Goal: Transaction & Acquisition: Purchase product/service

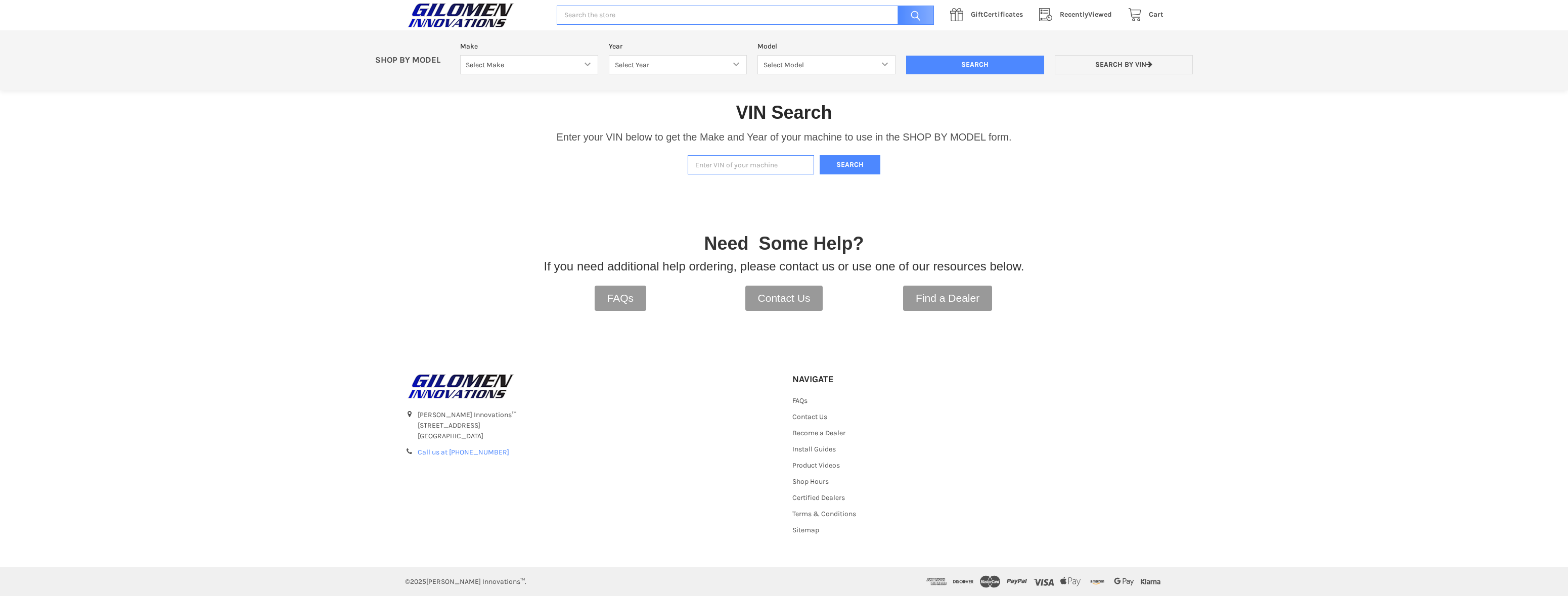
paste input "3nsrml2k4pg320891"
type input "3nsrml2k4pg320891"
click at [848, 156] on button "Search" at bounding box center [850, 166] width 61 height 20
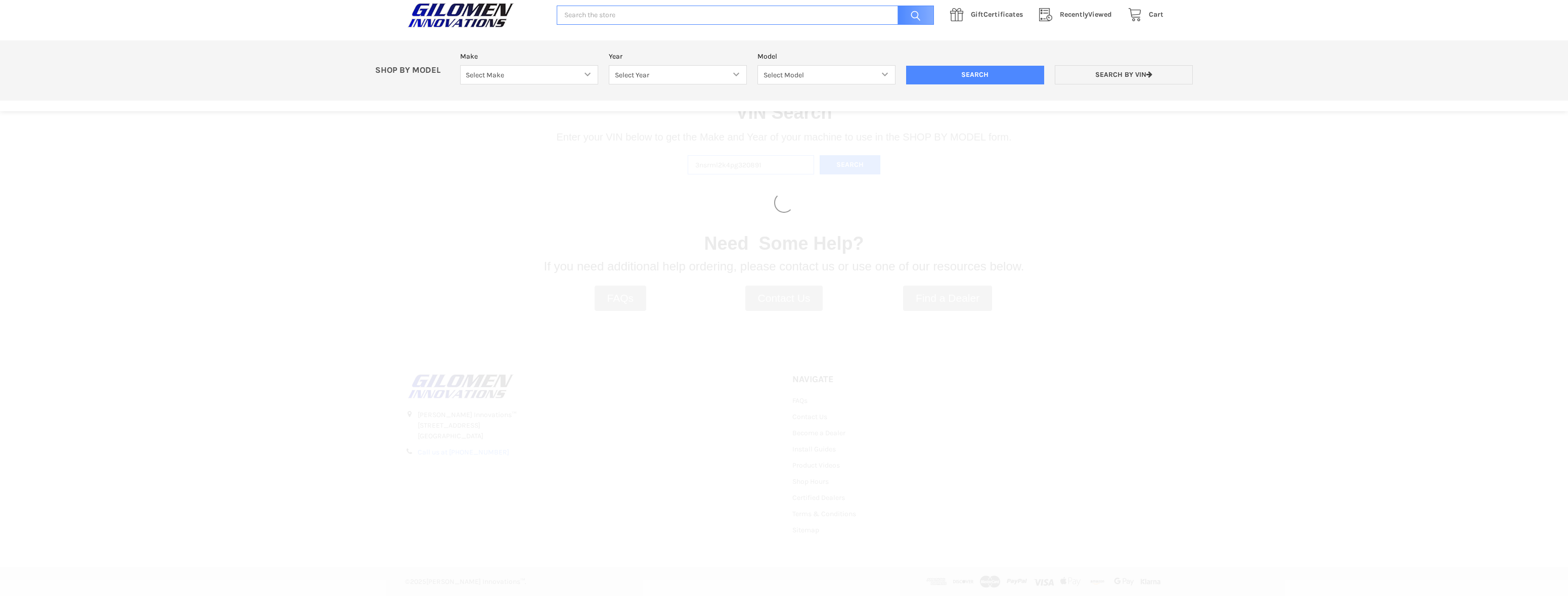
select select "612"
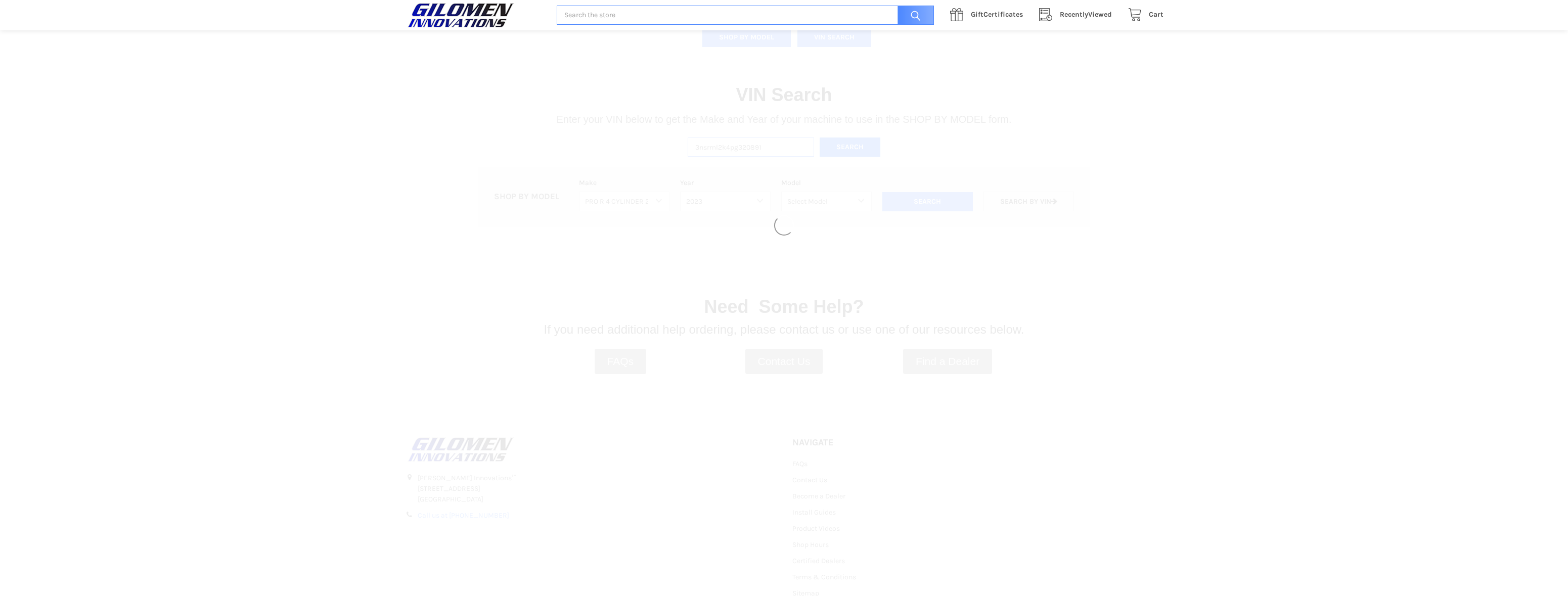
select select "616"
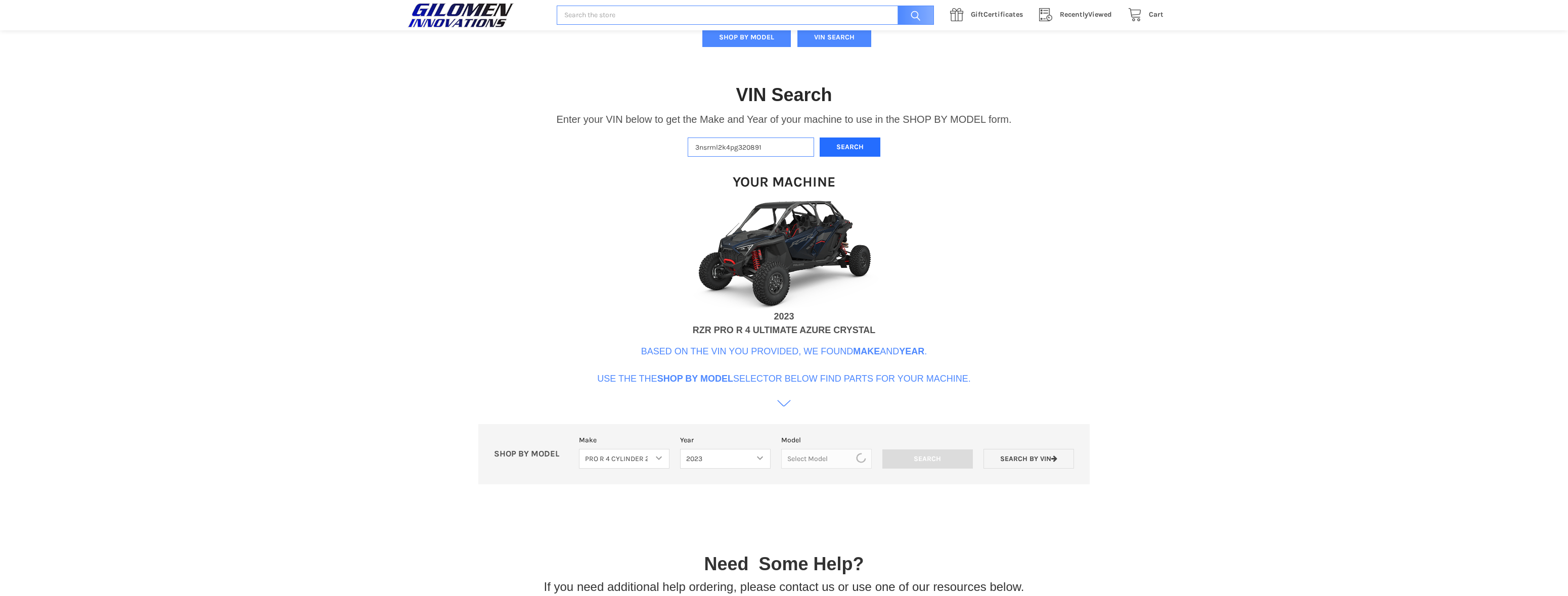
scroll to position [547, 0]
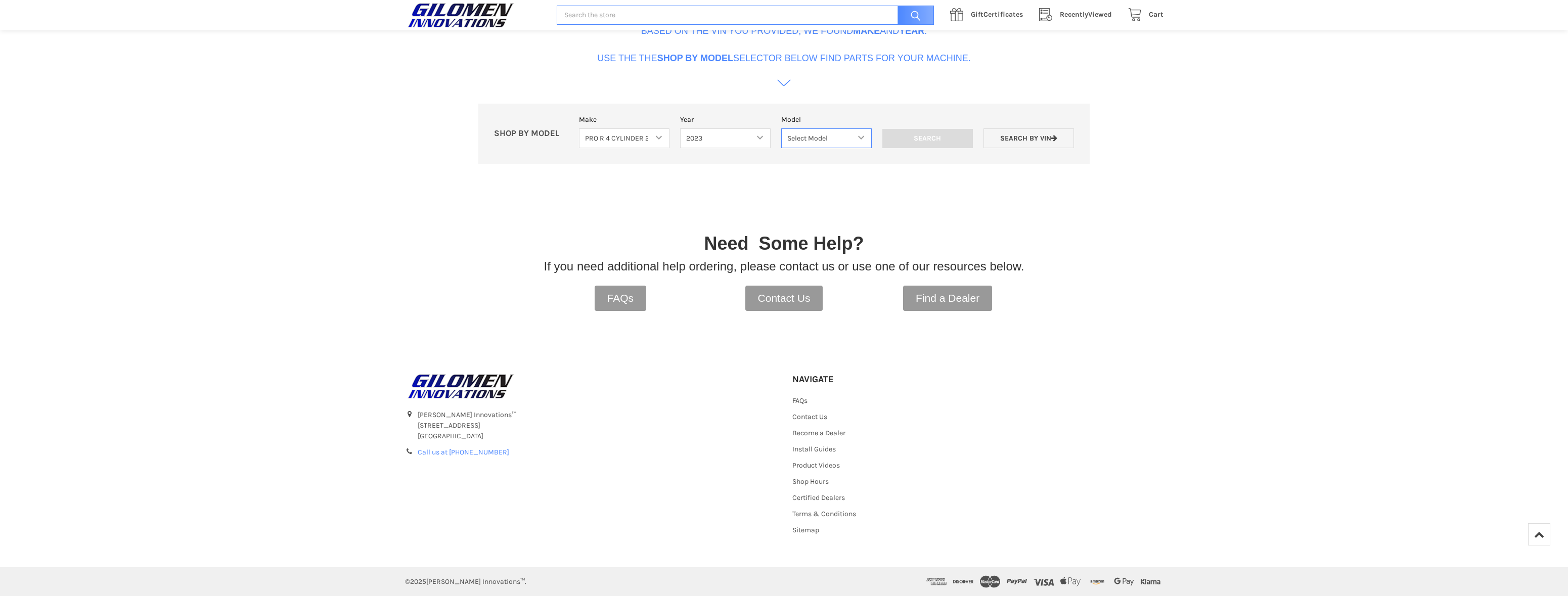
click at [859, 128] on select "Select Model 2 SEAT 4 SEAT" at bounding box center [827, 138] width 91 height 20
select select "618"
click at [781, 128] on select "Select Model 2 SEAT 4 SEAT" at bounding box center [827, 138] width 91 height 20
click at [936, 129] on input "Search" at bounding box center [928, 138] width 91 height 19
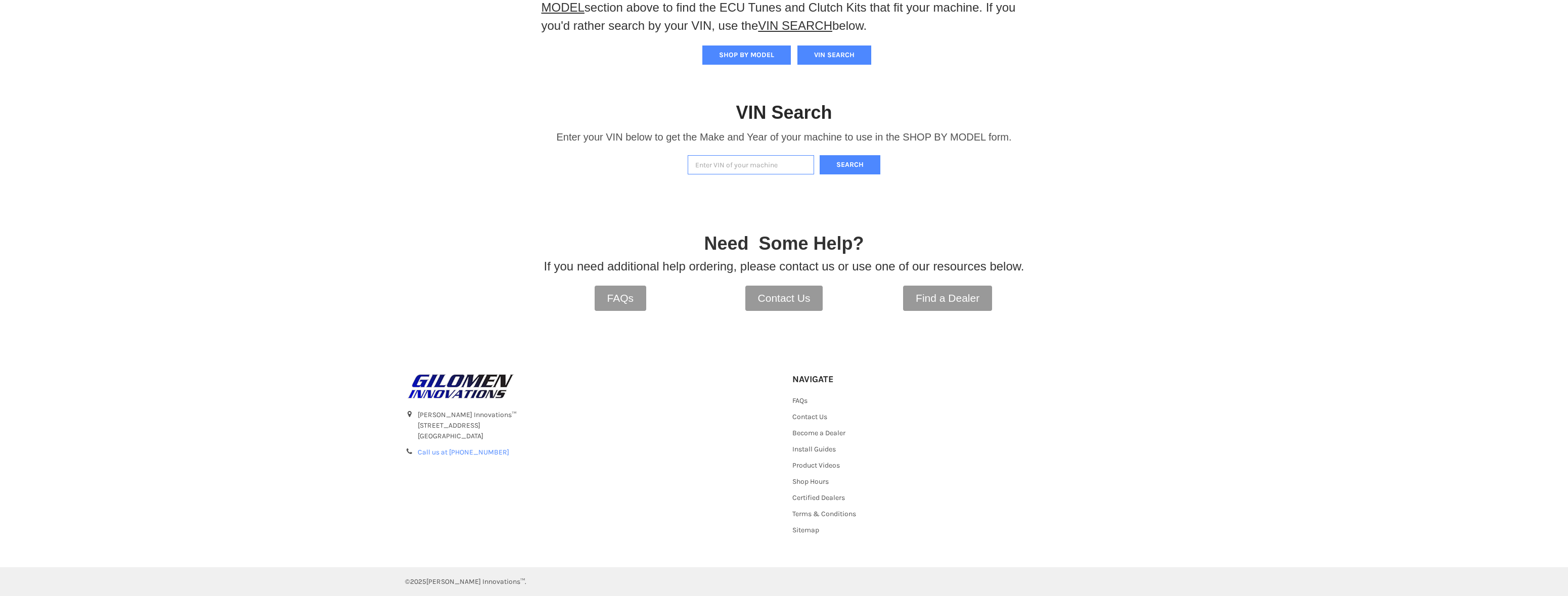
scroll to position [208, 0]
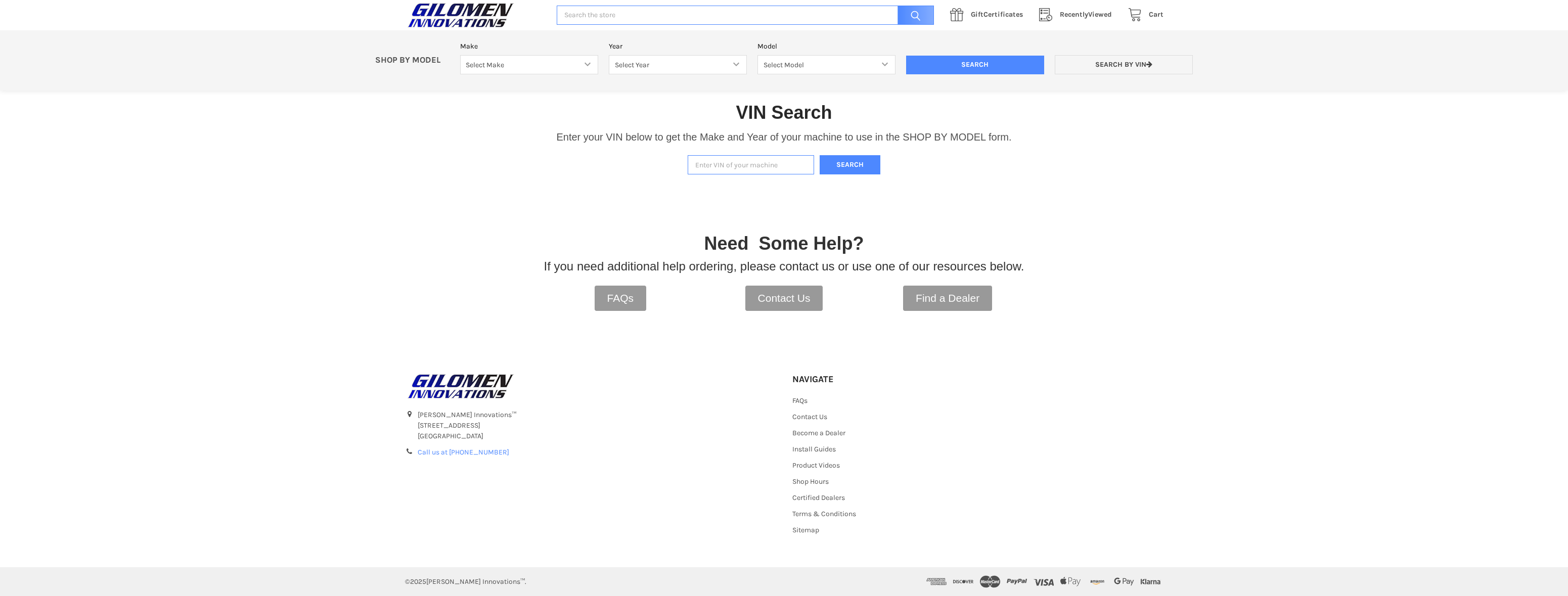
paste input "3nsrml2k4pg320891"
type input "3nsrml2k4pg320891"
click at [840, 156] on button "Search" at bounding box center [850, 166] width 61 height 20
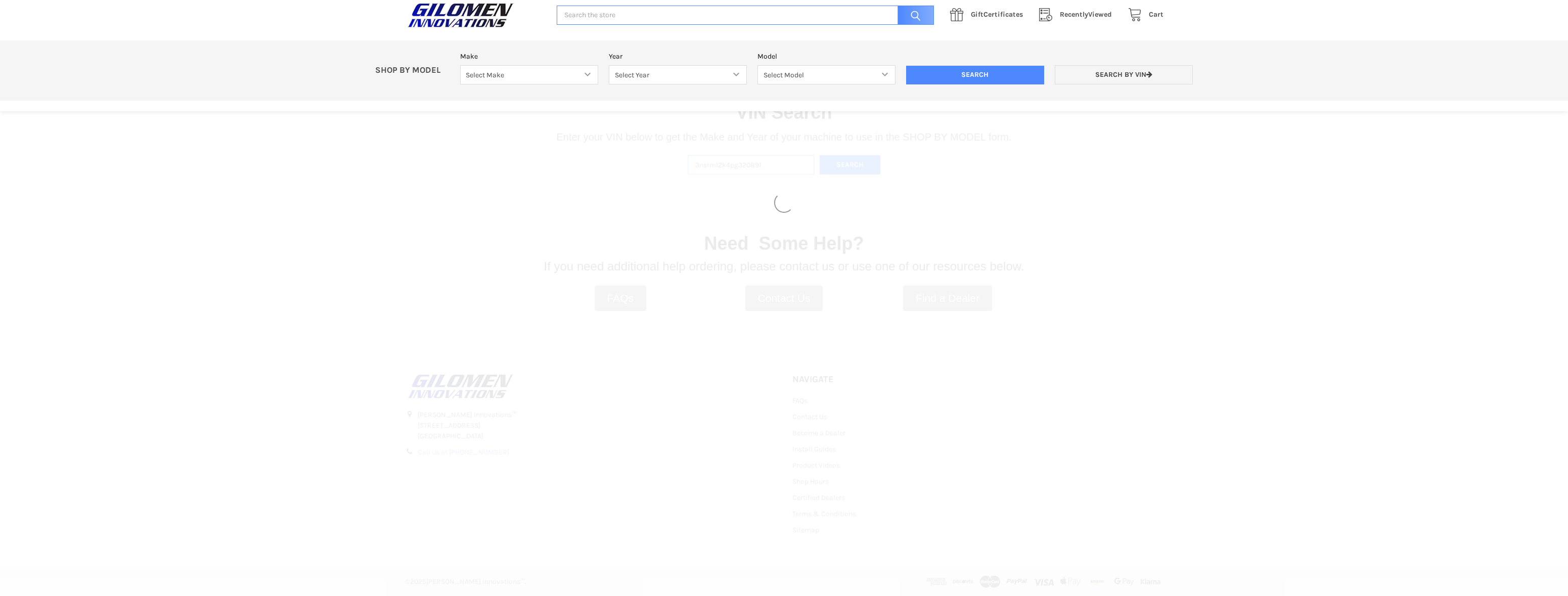
select select "612"
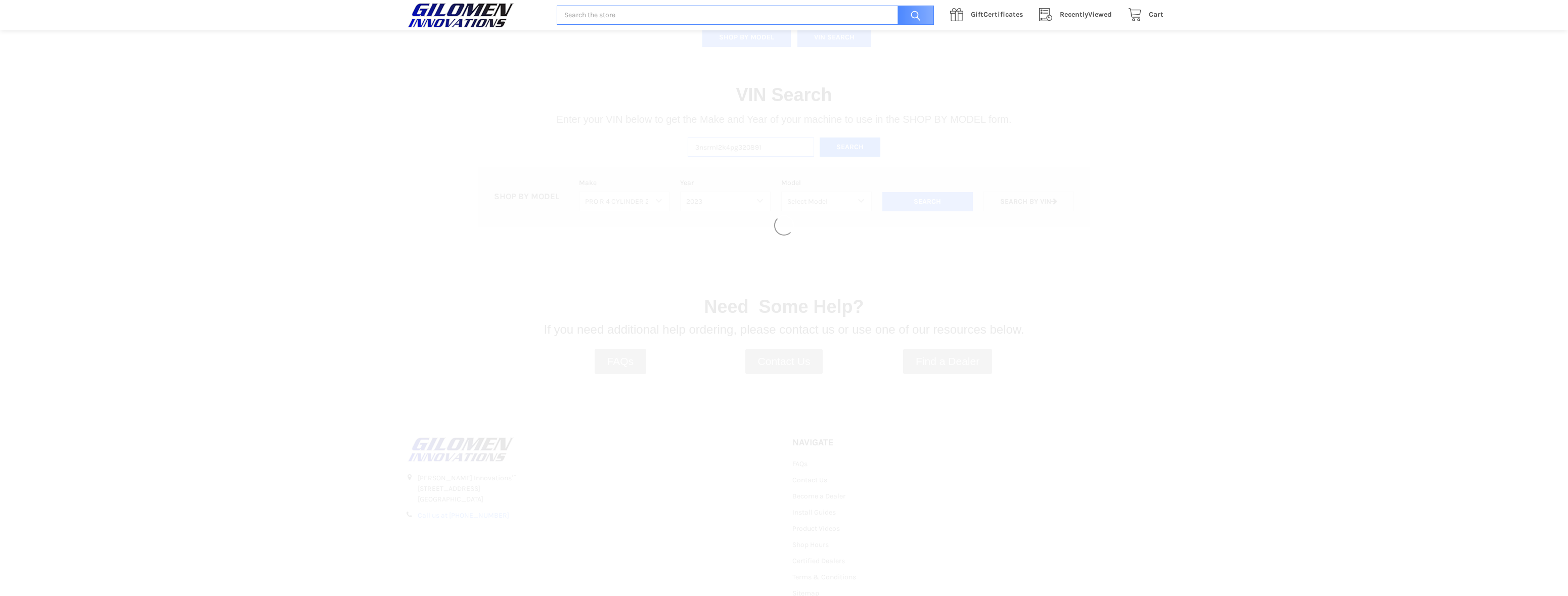
select select "616"
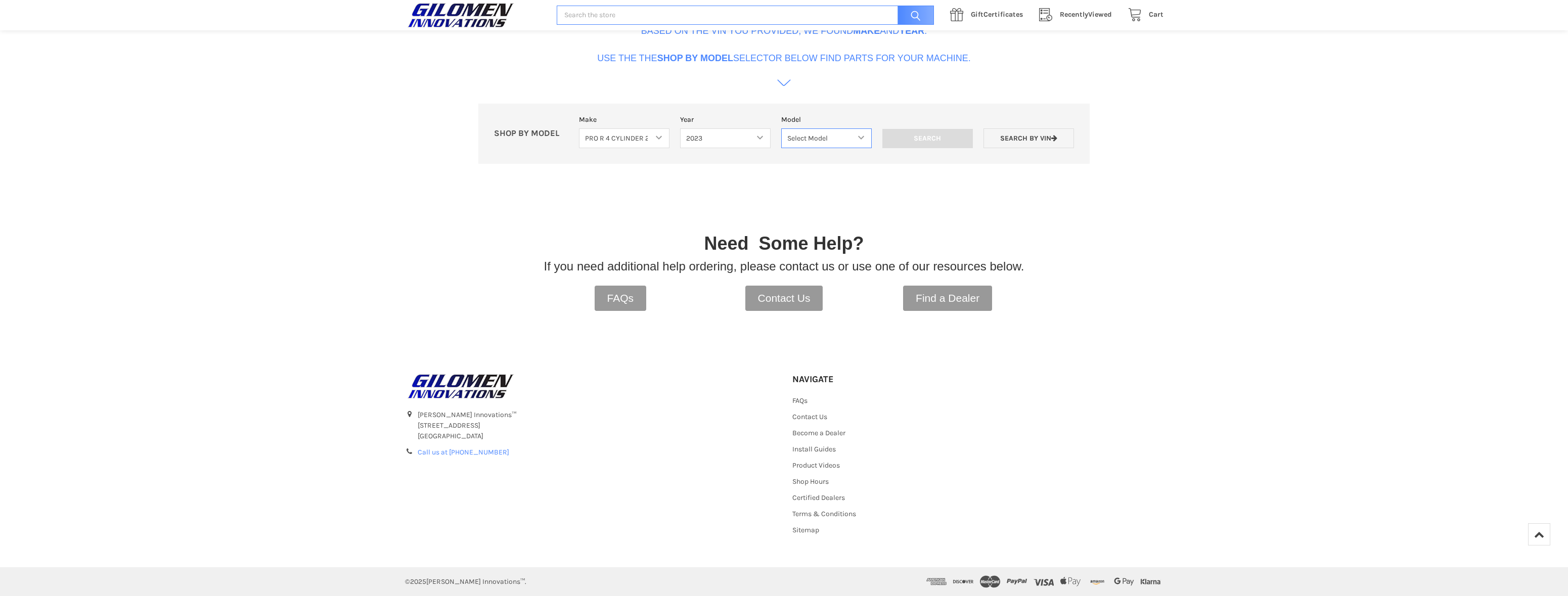
click at [861, 128] on select "Select Model 2 SEAT 4 SEAT" at bounding box center [827, 138] width 91 height 20
select select "618"
click at [781, 128] on select "Select Model 2 SEAT 4 SEAT" at bounding box center [827, 138] width 91 height 20
click at [932, 129] on input "Search" at bounding box center [928, 138] width 91 height 19
